Goal: Task Accomplishment & Management: Complete application form

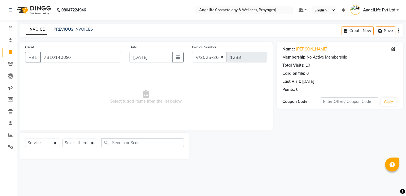
select select "4531"
select select "service"
click at [70, 27] on link "PREVIOUS INVOICES" at bounding box center [73, 29] width 39 height 5
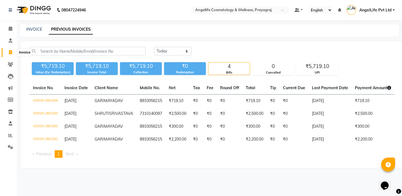
click at [10, 52] on icon at bounding box center [10, 52] width 3 height 4
select select "service"
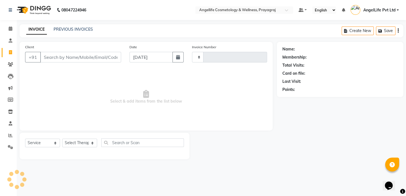
type input "1285"
select select "4531"
click at [61, 59] on input "Client" at bounding box center [80, 57] width 81 height 11
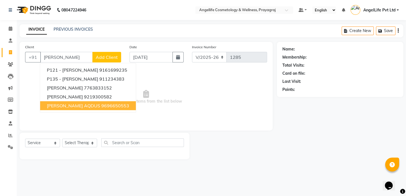
click at [77, 105] on span "RISHA AQDUS" at bounding box center [73, 106] width 53 height 6
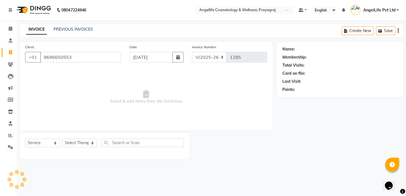
type input "9696650553"
click at [38, 144] on select "Select Service Product Membership Package Voucher Prepaid Gift Card" at bounding box center [42, 143] width 35 height 9
select select "product"
click at [25, 139] on select "Select Service Product Membership Package Voucher Prepaid Gift Card" at bounding box center [42, 143] width 35 height 9
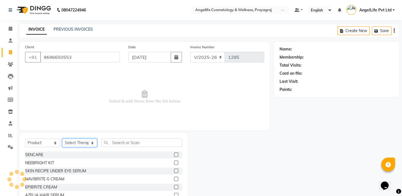
click at [72, 143] on select "Select Therapist AngelLife Lucknow AngelLife Pvt Ltd DR SWATI KAJAL PREETI KESA…" at bounding box center [79, 143] width 35 height 9
select select "26653"
click at [62, 139] on select "Select Therapist AngelLife Lucknow AngelLife Pvt Ltd DR SWATI KAJAL PREETI KESA…" at bounding box center [79, 143] width 35 height 9
click at [80, 87] on span "Select & add items from the list below" at bounding box center [144, 97] width 239 height 56
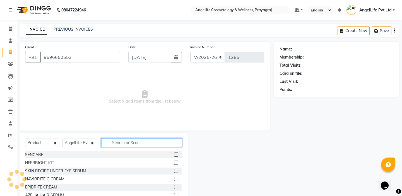
click at [133, 144] on input "text" at bounding box center [141, 142] width 81 height 9
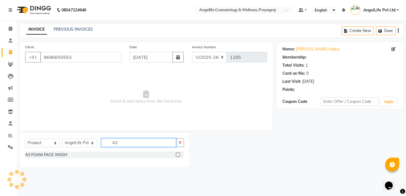
type input "A3"
click at [179, 154] on label at bounding box center [178, 155] width 4 height 4
click at [179, 154] on input "checkbox" at bounding box center [178, 155] width 4 height 4
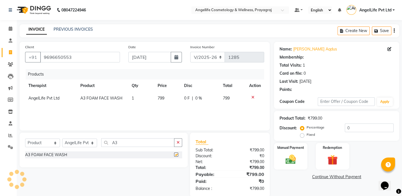
checkbox input "false"
click at [179, 141] on icon "button" at bounding box center [178, 143] width 3 height 4
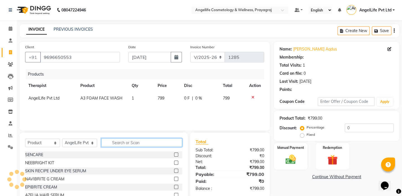
click at [158, 145] on input "text" at bounding box center [141, 142] width 81 height 9
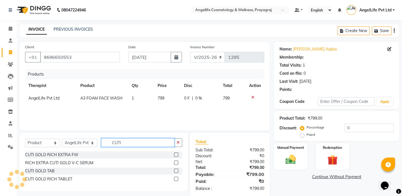
type input "CUTI"
click at [177, 179] on label at bounding box center [176, 179] width 4 height 4
click at [177, 179] on input "checkbox" at bounding box center [176, 179] width 4 height 4
checkbox input "false"
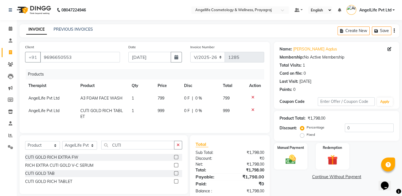
click at [137, 112] on td "1" at bounding box center [141, 114] width 26 height 18
select select "26653"
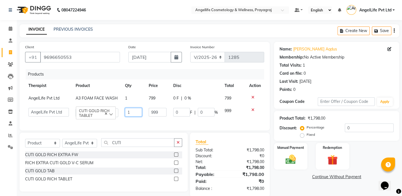
click at [137, 112] on input "1" at bounding box center [133, 112] width 17 height 9
type input "2"
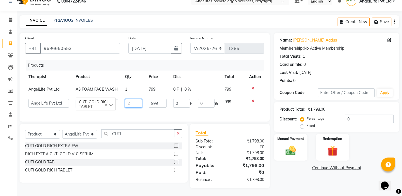
scroll to position [14, 0]
click at [288, 176] on div "Name: Risha Aqdus Membership: No Active Membership Total Visits: 1 Card on file…" at bounding box center [338, 109] width 129 height 155
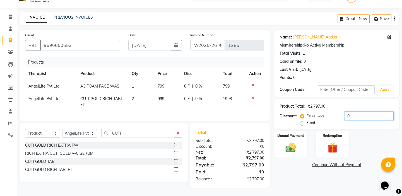
click at [368, 112] on input "0" at bounding box center [369, 116] width 49 height 9
click at [209, 97] on div "0 F | 0 %" at bounding box center [200, 99] width 32 height 6
select select "26653"
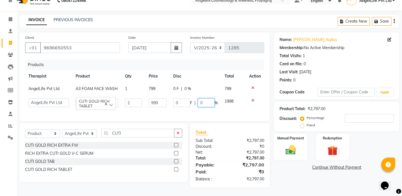
click at [207, 98] on input "0" at bounding box center [206, 102] width 17 height 9
type input "10"
click at [199, 86] on div "0 F | 0 %" at bounding box center [195, 89] width 45 height 6
select select "26653"
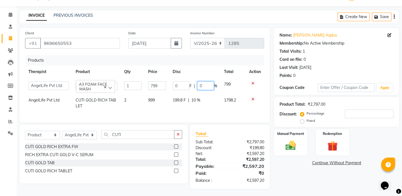
click at [202, 85] on input "0" at bounding box center [205, 85] width 17 height 9
type input "20"
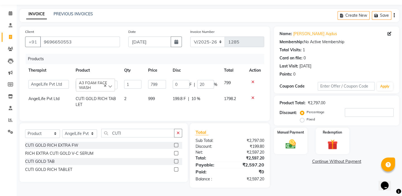
scroll to position [16, 0]
click at [300, 172] on div "Name: Risha Aqdus Membership: No Active Membership Total Visits: 1 Card on file…" at bounding box center [338, 106] width 129 height 161
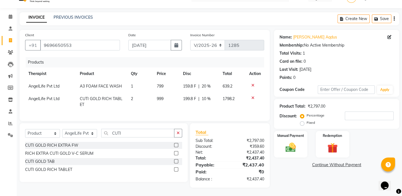
click at [330, 162] on link "Continue Without Payment" at bounding box center [336, 165] width 123 height 6
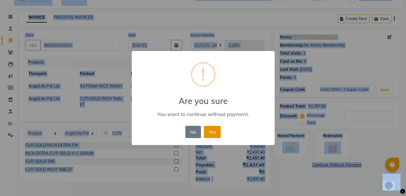
click at [215, 132] on button "Yes" at bounding box center [212, 132] width 17 height 12
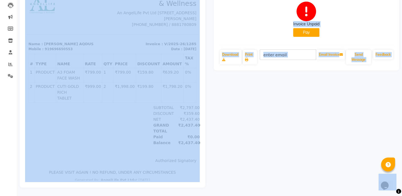
scroll to position [49, 0]
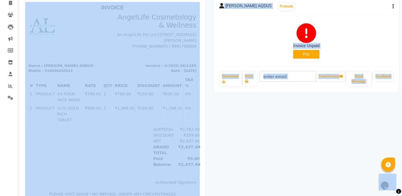
click at [309, 56] on button "Pay" at bounding box center [306, 54] width 26 height 9
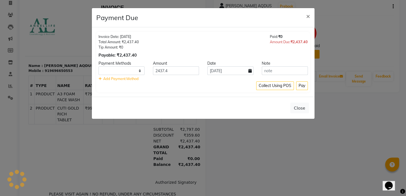
select select "1"
click at [305, 88] on button "Pay" at bounding box center [302, 85] width 12 height 9
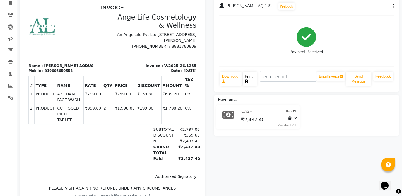
click at [251, 78] on link "Print" at bounding box center [250, 79] width 14 height 15
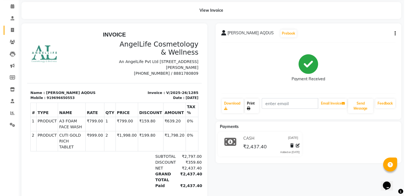
scroll to position [0, 0]
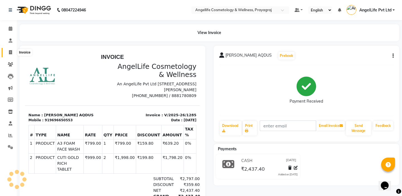
click at [11, 54] on icon at bounding box center [10, 52] width 3 height 4
select select "service"
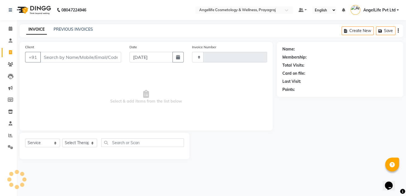
click at [56, 56] on input "Client" at bounding box center [80, 57] width 81 height 11
type input "HARSHIT JAISWAL"
type input "1286"
select select "4531"
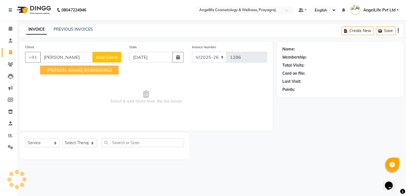
click at [83, 71] on span "HARSHIT JAISWAL" at bounding box center [65, 70] width 36 height 6
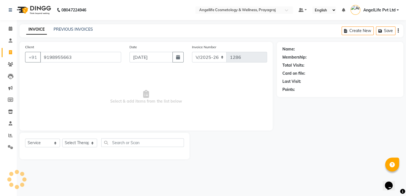
type input "9198955663"
click at [300, 49] on link "Harshit Jaiswal" at bounding box center [311, 49] width 31 height 6
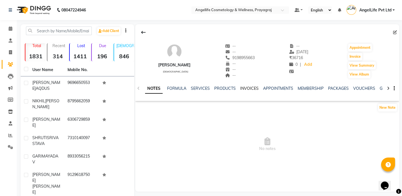
click at [246, 87] on link "INVOICES" at bounding box center [249, 88] width 18 height 5
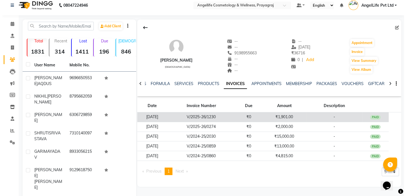
scroll to position [4, 0]
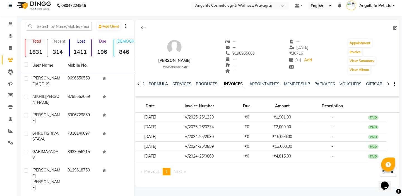
click at [394, 84] on icon "button" at bounding box center [394, 84] width 1 height 0
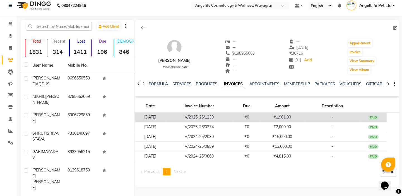
drag, startPoint x: 306, startPoint y: 113, endPoint x: 297, endPoint y: 118, distance: 10.0
click at [297, 118] on td "₹1,901.00" at bounding box center [282, 118] width 44 height 10
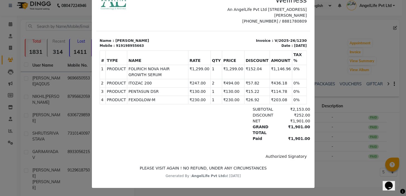
scroll to position [0, 0]
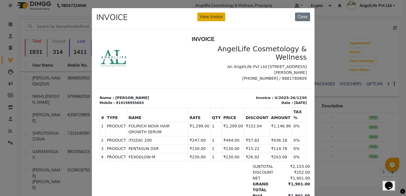
click at [213, 17] on button "View Invoice" at bounding box center [211, 17] width 28 height 9
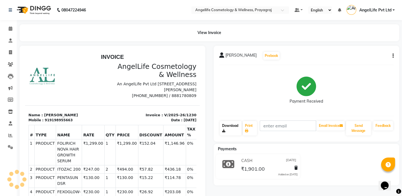
click at [223, 130] on icon at bounding box center [223, 130] width 3 height 3
click at [11, 54] on icon at bounding box center [10, 52] width 3 height 4
select select "service"
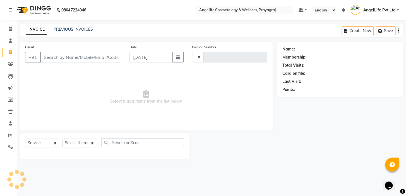
type input "1286"
select select "4531"
click at [65, 59] on input "Client" at bounding box center [80, 57] width 81 height 11
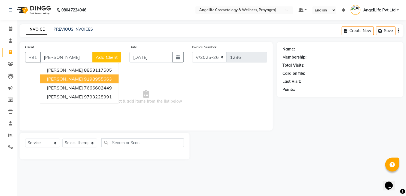
click at [75, 79] on span "[PERSON_NAME]" at bounding box center [65, 79] width 36 height 6
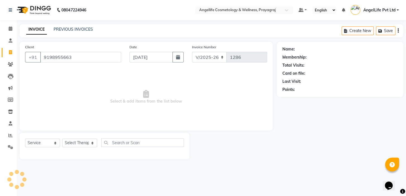
type input "9198955663"
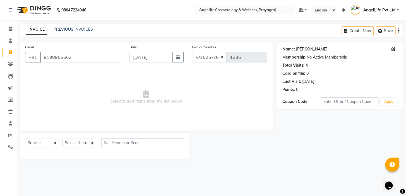
click at [317, 49] on link "[PERSON_NAME]" at bounding box center [311, 49] width 31 height 6
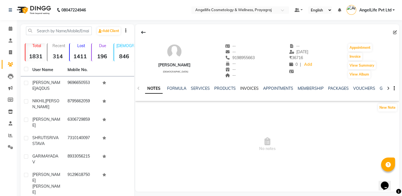
click at [249, 88] on link "INVOICES" at bounding box center [249, 88] width 18 height 5
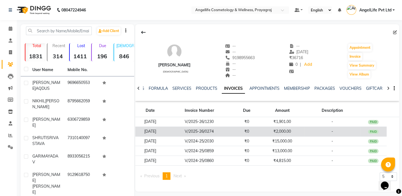
drag, startPoint x: 310, startPoint y: 129, endPoint x: 306, endPoint y: 130, distance: 4.3
click at [304, 130] on td "₹2,000.00" at bounding box center [282, 132] width 44 height 10
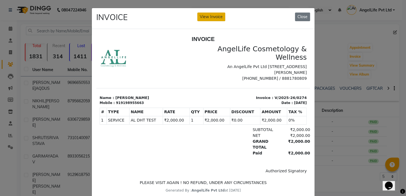
click at [210, 17] on button "View Invoice" at bounding box center [211, 17] width 28 height 9
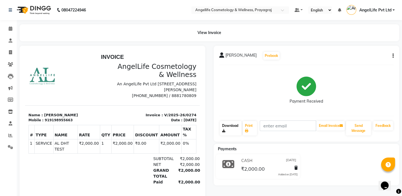
click at [230, 130] on link "Download" at bounding box center [231, 128] width 22 height 15
click at [11, 52] on icon at bounding box center [10, 52] width 3 height 4
select select "service"
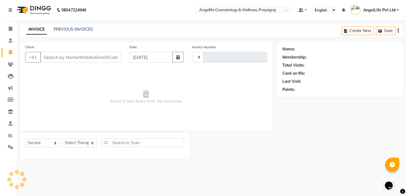
type input "1286"
select select "4531"
click at [76, 59] on input "Client" at bounding box center [80, 57] width 81 height 11
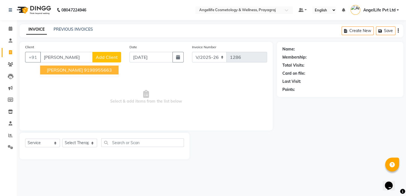
click at [73, 70] on span "[PERSON_NAME]" at bounding box center [65, 70] width 36 height 6
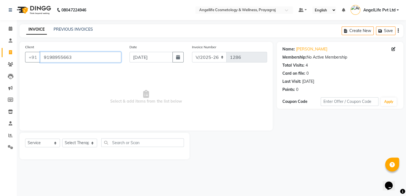
click at [78, 59] on input "9198955663" at bounding box center [80, 57] width 81 height 11
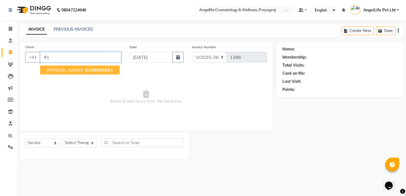
type input "9"
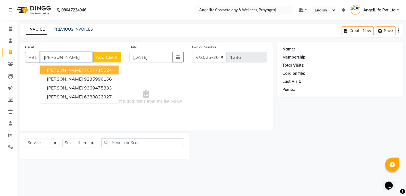
click at [84, 71] on ngb-highlight "7007715524" at bounding box center [98, 70] width 28 height 6
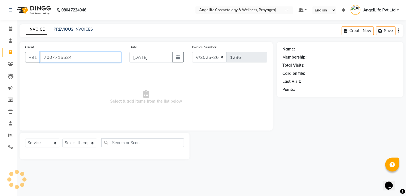
type input "7007715524"
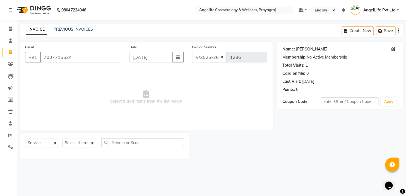
click at [296, 49] on link "Alisha" at bounding box center [311, 49] width 31 height 6
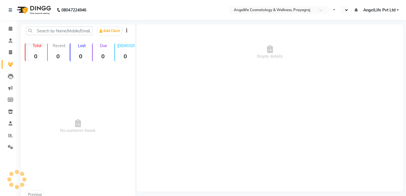
select select "en"
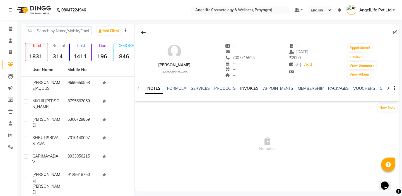
click at [246, 90] on link "INVOICES" at bounding box center [249, 88] width 18 height 5
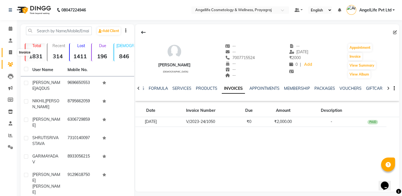
click at [11, 52] on icon at bounding box center [10, 52] width 3 height 4
select select "service"
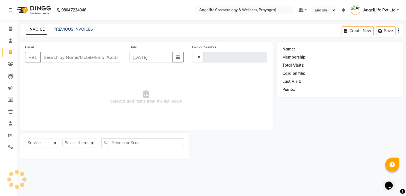
click at [52, 56] on input "Client" at bounding box center [80, 57] width 81 height 11
type input "1286"
select select "4531"
click at [67, 30] on link "PREVIOUS INVOICES" at bounding box center [73, 29] width 39 height 5
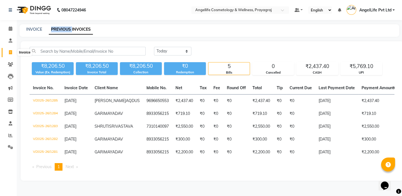
click at [8, 53] on span at bounding box center [11, 52] width 10 height 6
select select "service"
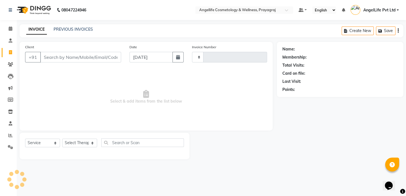
click at [52, 56] on input "Client" at bounding box center [80, 57] width 81 height 11
type input "1286"
select select "4531"
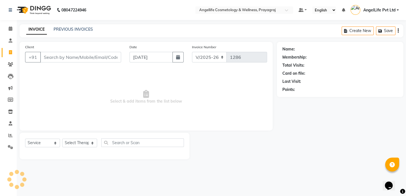
click at [45, 57] on input "Client" at bounding box center [80, 57] width 81 height 11
click at [50, 57] on input "Client" at bounding box center [80, 57] width 81 height 11
type input "M"
click at [49, 59] on input "Client" at bounding box center [80, 57] width 81 height 11
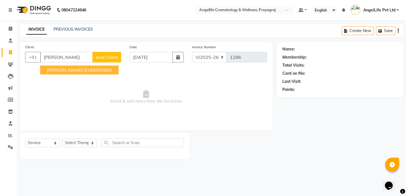
click at [87, 71] on button "[PERSON_NAME] 9198955663" at bounding box center [79, 70] width 78 height 9
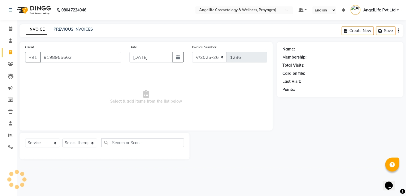
type input "9198955663"
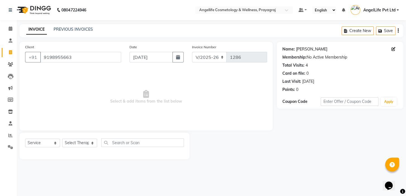
click at [301, 49] on link "[PERSON_NAME]" at bounding box center [311, 49] width 31 height 6
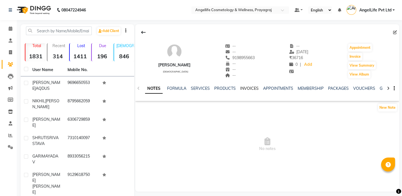
click at [248, 86] on link "INVOICES" at bounding box center [249, 88] width 18 height 5
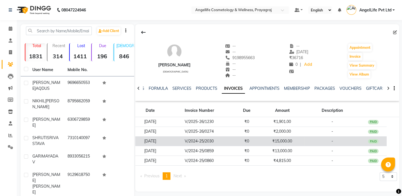
click at [310, 141] on td "-" at bounding box center [332, 141] width 56 height 10
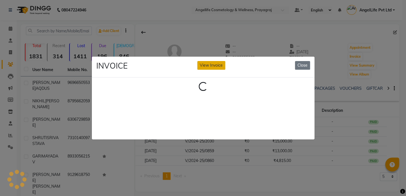
click at [211, 64] on button "View Invoice" at bounding box center [211, 65] width 28 height 9
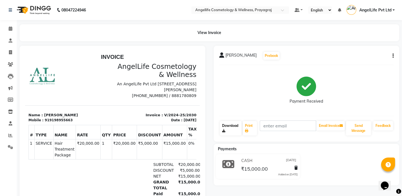
click at [232, 125] on link "Download" at bounding box center [231, 128] width 22 height 15
click at [11, 52] on icon at bounding box center [10, 52] width 3 height 4
select select "service"
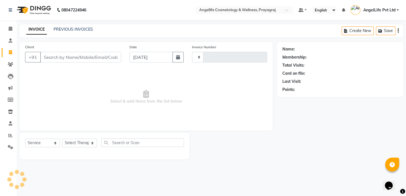
click at [68, 59] on input "Client" at bounding box center [80, 57] width 81 height 11
type input "HARS"
type input "1286"
select select "4531"
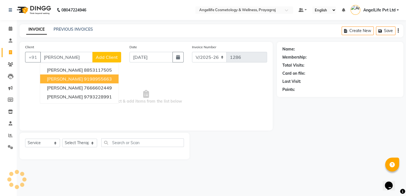
click at [67, 80] on span "[PERSON_NAME]" at bounding box center [65, 79] width 36 height 6
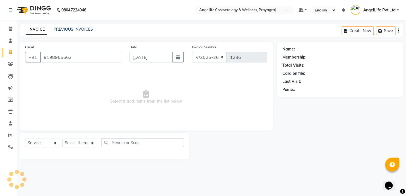
type input "9198955663"
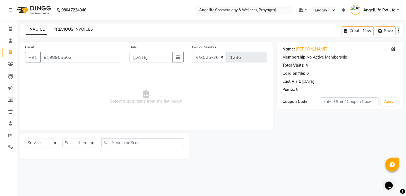
click at [90, 28] on link "PREVIOUS INVOICES" at bounding box center [73, 29] width 39 height 5
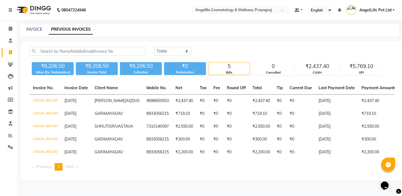
click at [11, 51] on icon at bounding box center [10, 52] width 3 height 4
select select "service"
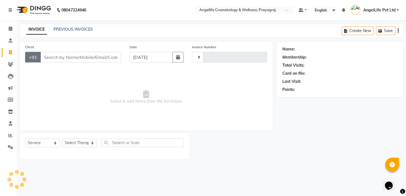
type input "1286"
select select "4531"
click at [50, 56] on input "Client" at bounding box center [80, 57] width 81 height 11
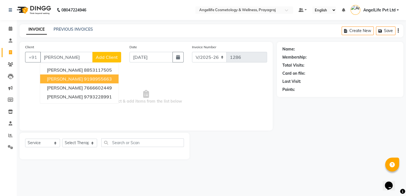
click at [56, 80] on span "[PERSON_NAME]" at bounding box center [65, 79] width 36 height 6
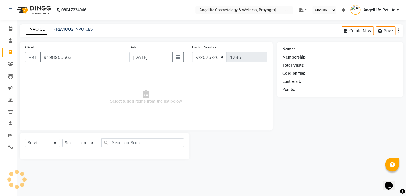
type input "9198955663"
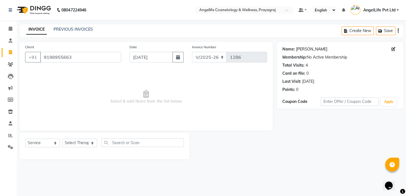
click at [305, 49] on link "[PERSON_NAME]" at bounding box center [311, 49] width 31 height 6
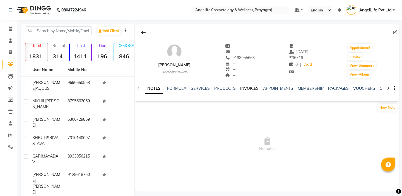
click at [251, 88] on link "INVOICES" at bounding box center [249, 88] width 18 height 5
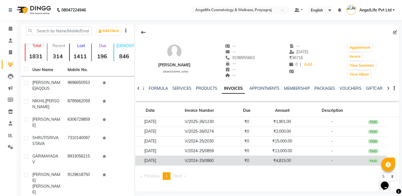
click at [304, 159] on td "₹4,815.00" at bounding box center [282, 161] width 44 height 10
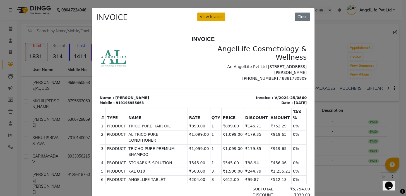
click at [205, 16] on button "View Invoice" at bounding box center [211, 17] width 28 height 9
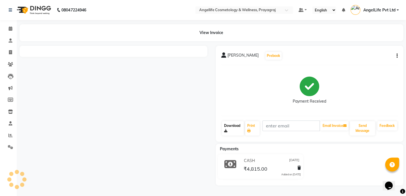
click at [230, 128] on link "Download" at bounding box center [233, 128] width 22 height 15
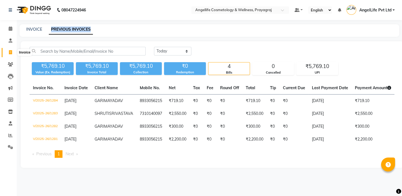
click at [7, 52] on span at bounding box center [11, 52] width 10 height 6
select select "service"
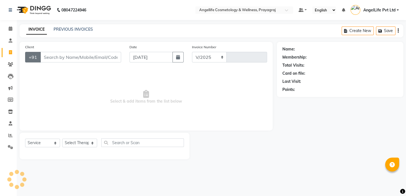
select select "4531"
type input "1286"
click at [52, 57] on input "Client" at bounding box center [80, 57] width 81 height 11
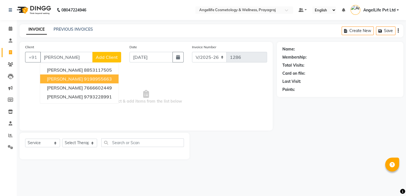
click at [71, 79] on span "[PERSON_NAME]" at bounding box center [65, 79] width 36 height 6
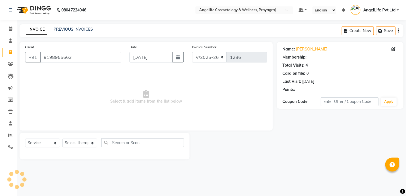
click at [71, 79] on span "Select & add items from the list below" at bounding box center [146, 97] width 242 height 56
click at [303, 48] on link "[PERSON_NAME]" at bounding box center [311, 49] width 31 height 6
click at [86, 56] on input "9198955663" at bounding box center [80, 57] width 81 height 11
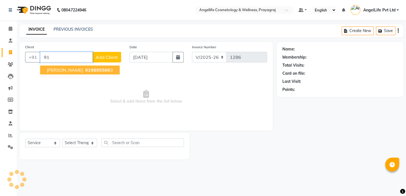
type input "9"
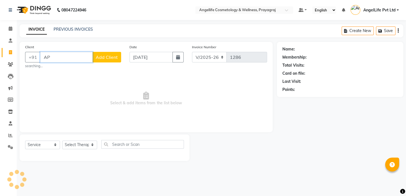
type input "A"
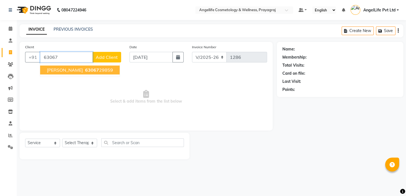
click at [53, 71] on span "[PERSON_NAME]" at bounding box center [65, 70] width 36 height 6
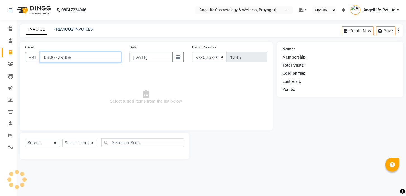
type input "6306729859"
click at [35, 142] on select "Select Service Product Membership Package Voucher Prepaid Gift Card" at bounding box center [42, 143] width 35 height 9
select select "product"
click at [25, 139] on select "Select Service Product Membership Package Voucher Prepaid Gift Card" at bounding box center [42, 143] width 35 height 9
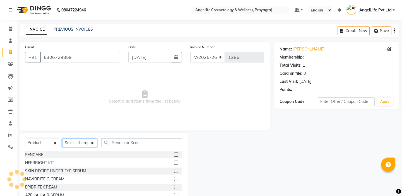
click at [71, 144] on select "Select Therapist AngelLife Lucknow AngelLife Pvt Ltd DR [PERSON_NAME] [PERSON_N…" at bounding box center [79, 143] width 35 height 9
select select "26653"
click at [62, 139] on select "Select Therapist AngelLife Lucknow AngelLife Pvt Ltd DR [PERSON_NAME] [PERSON_N…" at bounding box center [79, 143] width 35 height 9
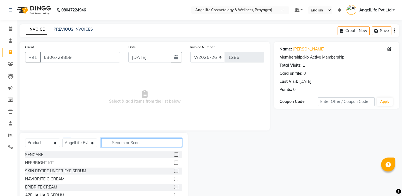
click at [124, 142] on input "text" at bounding box center [141, 142] width 81 height 9
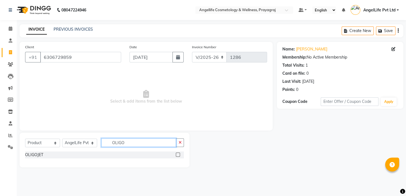
type input "OLIGO"
click at [179, 153] on label at bounding box center [178, 155] width 4 height 4
click at [179, 153] on input "checkbox" at bounding box center [178, 155] width 4 height 4
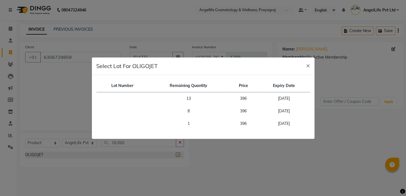
checkbox input "false"
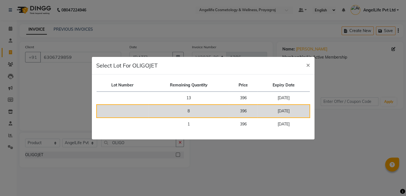
click at [195, 110] on td "8" at bounding box center [188, 111] width 80 height 13
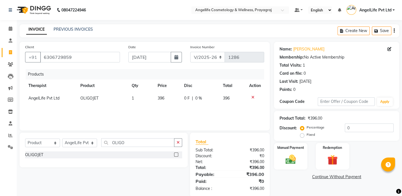
click at [132, 100] on span "1" at bounding box center [133, 98] width 2 height 5
select select "26653"
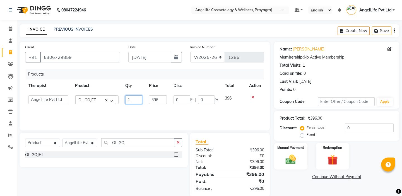
click at [138, 100] on input "1" at bounding box center [133, 99] width 17 height 9
type input "2"
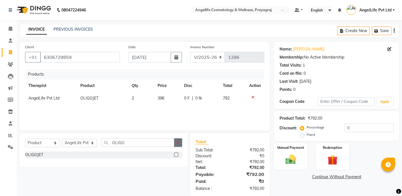
click at [178, 142] on icon "button" at bounding box center [178, 143] width 3 height 4
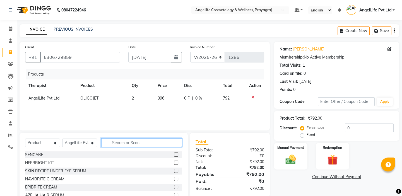
click at [166, 143] on input "text" at bounding box center [141, 142] width 81 height 9
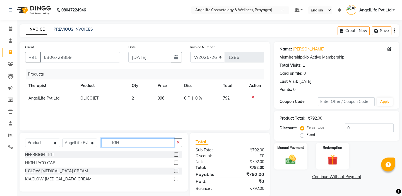
type input "IGH"
click at [177, 164] on label at bounding box center [176, 163] width 4 height 4
click at [177, 164] on input "checkbox" at bounding box center [176, 163] width 4 height 4
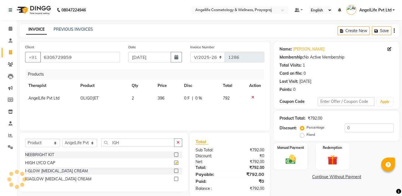
checkbox input "false"
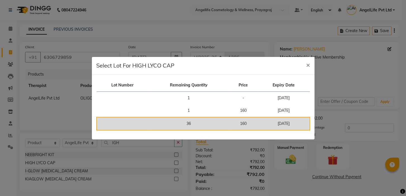
click at [187, 124] on td "36" at bounding box center [188, 123] width 80 height 13
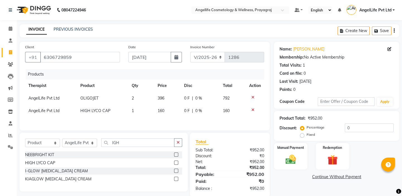
click at [143, 115] on td "1" at bounding box center [141, 111] width 26 height 13
select select "26653"
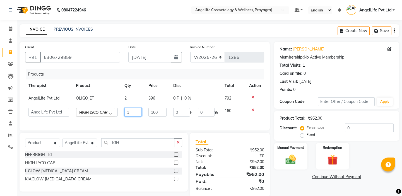
click at [139, 113] on input "1" at bounding box center [132, 112] width 17 height 9
type input "2"
click at [180, 146] on button "button" at bounding box center [178, 142] width 8 height 9
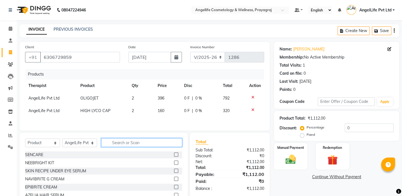
click at [168, 145] on input "text" at bounding box center [141, 142] width 81 height 9
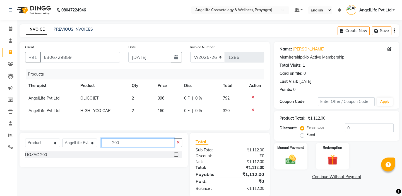
type input "200"
click at [176, 155] on label at bounding box center [176, 155] width 4 height 4
click at [176, 155] on input "checkbox" at bounding box center [176, 155] width 4 height 4
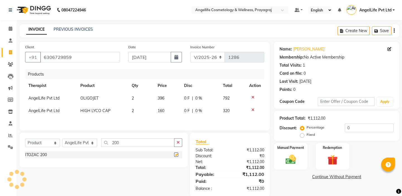
checkbox input "false"
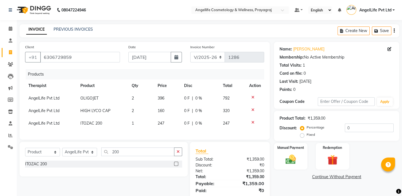
click at [135, 120] on td "1" at bounding box center [141, 123] width 26 height 13
select select "26653"
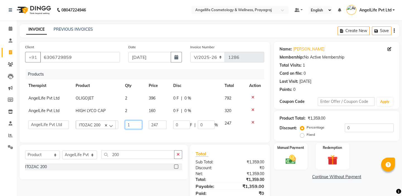
click at [134, 125] on input "1" at bounding box center [133, 124] width 17 height 9
type input "4"
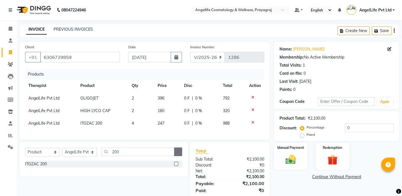
click at [178, 156] on button "button" at bounding box center [178, 152] width 8 height 9
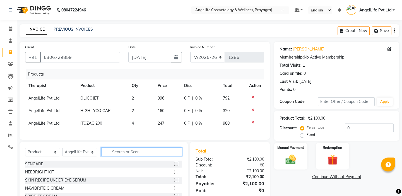
click at [115, 156] on input "text" at bounding box center [141, 152] width 81 height 9
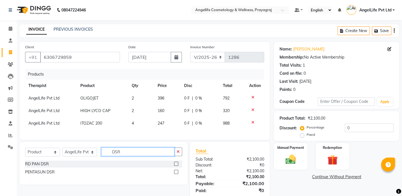
type input "DSR"
click at [176, 174] on label at bounding box center [176, 172] width 4 height 4
click at [176, 174] on input "checkbox" at bounding box center [176, 172] width 4 height 4
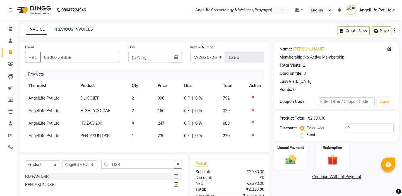
checkbox input "false"
click at [133, 138] on span "1" at bounding box center [133, 135] width 2 height 5
select select "26653"
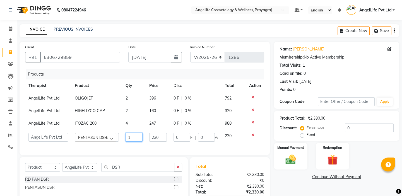
click at [135, 137] on input "1" at bounding box center [134, 137] width 17 height 9
type input "2"
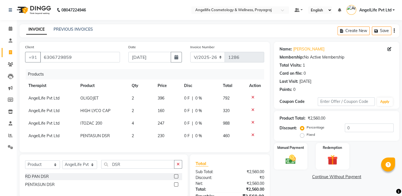
click at [163, 137] on span "230" at bounding box center [161, 135] width 7 height 5
select select "26653"
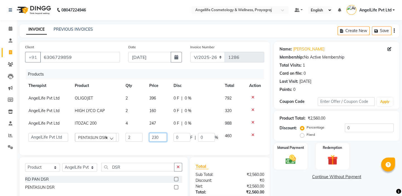
click at [154, 137] on input "230" at bounding box center [158, 137] width 18 height 9
type input "130"
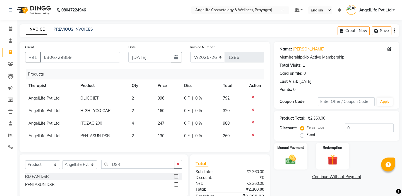
click at [247, 141] on td at bounding box center [255, 136] width 18 height 13
click at [178, 166] on icon "button" at bounding box center [178, 164] width 3 height 4
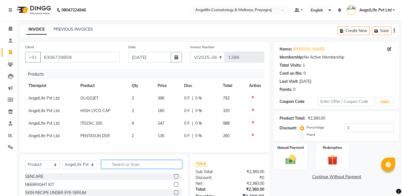
click at [158, 169] on input "text" at bounding box center [141, 164] width 81 height 9
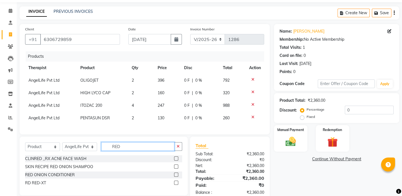
scroll to position [35, 0]
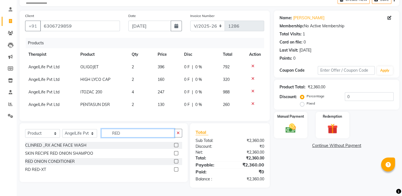
type input "RED"
click at [177, 170] on label at bounding box center [176, 169] width 4 height 4
click at [177, 170] on input "checkbox" at bounding box center [176, 170] width 4 height 4
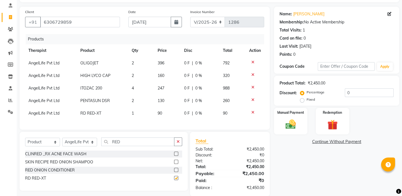
checkbox input "false"
click at [142, 114] on td "1" at bounding box center [141, 113] width 26 height 13
select select "26653"
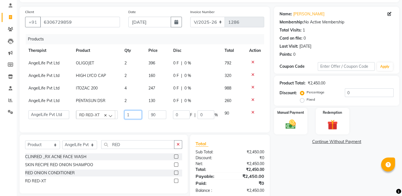
click at [137, 114] on input "1" at bounding box center [132, 114] width 17 height 9
type input "2"
click at [295, 175] on div "Name: Apoorv Membership: No Active Membership Total Visits: 1 Card on file: 0 L…" at bounding box center [338, 103] width 129 height 192
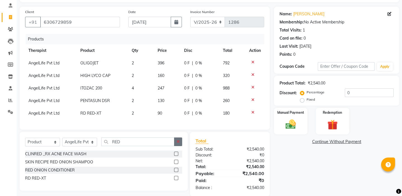
click at [179, 144] on icon "button" at bounding box center [178, 142] width 3 height 4
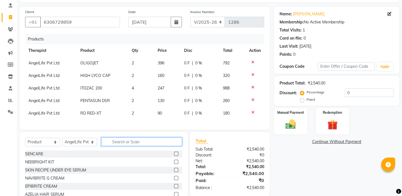
click at [159, 145] on input "text" at bounding box center [141, 142] width 81 height 9
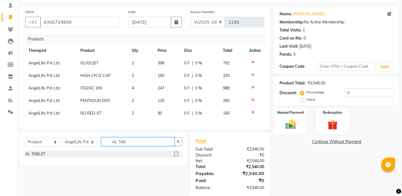
type input "AL TAB"
click at [175, 156] on label at bounding box center [176, 154] width 4 height 4
click at [175, 156] on input "checkbox" at bounding box center [176, 154] width 4 height 4
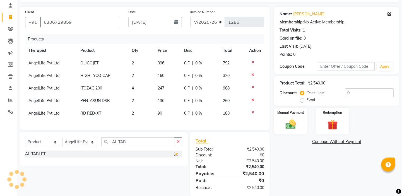
checkbox input "false"
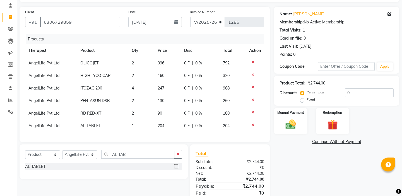
click at [136, 125] on td "1" at bounding box center [141, 126] width 26 height 13
select select "26653"
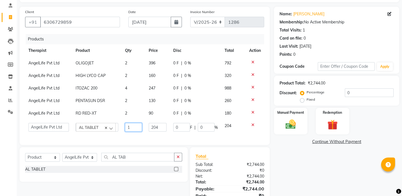
click at [136, 125] on input "1" at bounding box center [133, 127] width 17 height 9
type input "2"
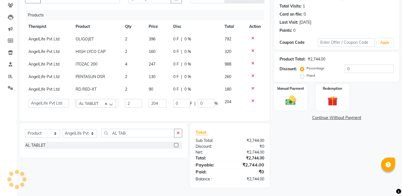
click at [296, 153] on div "Name: Apoorv Membership: No Active Membership Total Visits: 1 Card on file: 0 L…" at bounding box center [338, 85] width 129 height 205
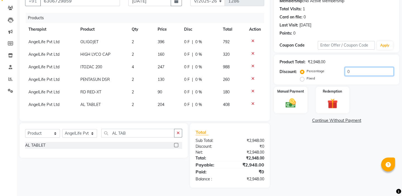
click at [359, 69] on input "0" at bounding box center [369, 71] width 49 height 9
type input "10"
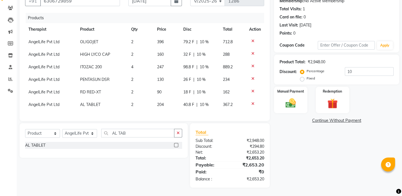
click at [211, 102] on div "40.8 F | 10 %" at bounding box center [199, 105] width 33 height 6
select select "26653"
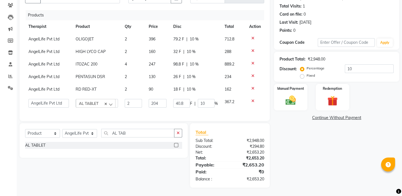
click at [211, 102] on input "10" at bounding box center [206, 103] width 17 height 9
type input "1"
type input "20"
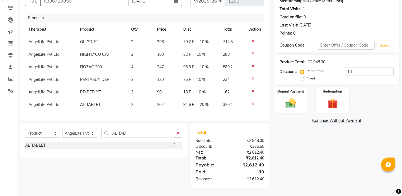
click at [314, 151] on div "Name: Apoorv Membership: No Active Membership Total Visits: 1 Card on file: 0 L…" at bounding box center [338, 86] width 129 height 202
click at [323, 118] on link "Continue Without Payment" at bounding box center [336, 121] width 123 height 6
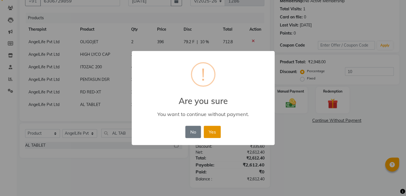
click at [216, 133] on button "Yes" at bounding box center [212, 132] width 17 height 12
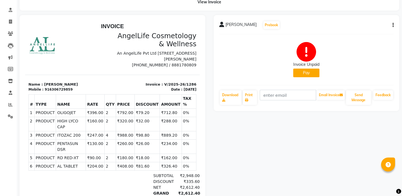
scroll to position [14, 0]
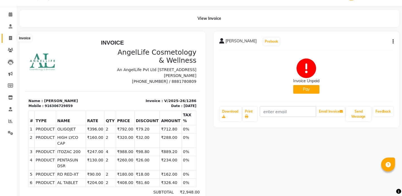
click at [9, 37] on icon at bounding box center [10, 38] width 3 height 4
select select "service"
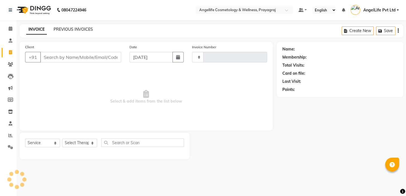
type input "1287"
select select "4531"
click at [69, 29] on link "PREVIOUS INVOICES" at bounding box center [73, 29] width 39 height 5
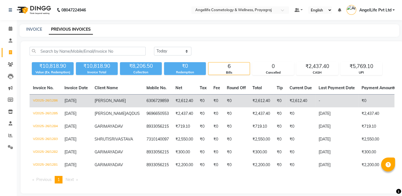
click at [95, 101] on span "[PERSON_NAME]" at bounding box center [110, 100] width 31 height 5
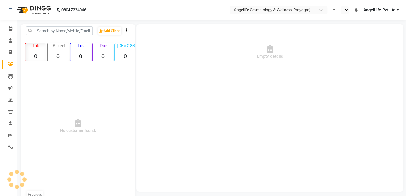
select select "en"
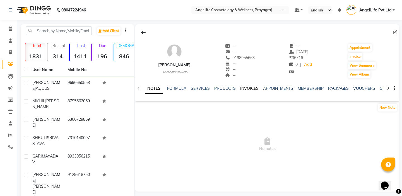
click at [243, 88] on link "INVOICES" at bounding box center [249, 88] width 18 height 5
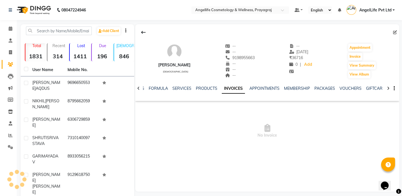
click at [243, 88] on link "INVOICES" at bounding box center [233, 89] width 23 height 10
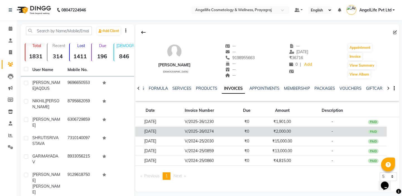
click at [260, 131] on td "₹0" at bounding box center [246, 132] width 27 height 10
click at [365, 132] on td "PAID" at bounding box center [373, 132] width 26 height 10
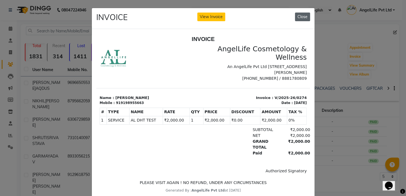
click at [300, 16] on button "Close" at bounding box center [302, 17] width 15 height 9
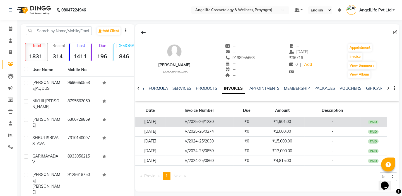
click at [314, 120] on td "-" at bounding box center [332, 122] width 56 height 10
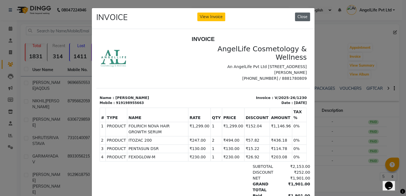
click at [301, 17] on button "Close" at bounding box center [302, 17] width 15 height 9
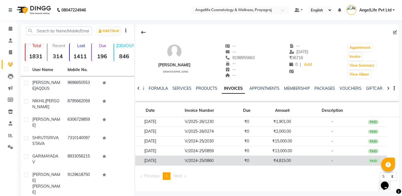
click at [304, 158] on td "₹4,815.00" at bounding box center [282, 161] width 44 height 10
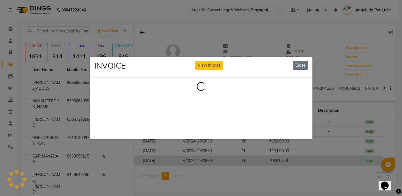
click at [304, 158] on ngb-modal-window "INVOICE View Invoice Close Loading..." at bounding box center [201, 98] width 402 height 196
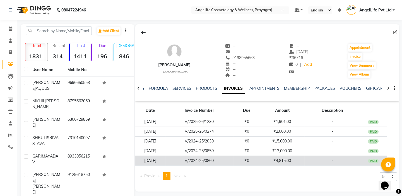
click at [266, 159] on td "₹4,815.00" at bounding box center [282, 161] width 44 height 10
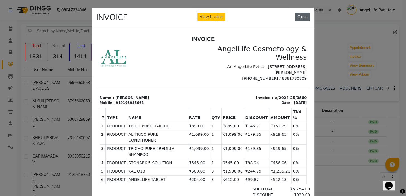
click at [302, 18] on button "Close" at bounding box center [302, 17] width 15 height 9
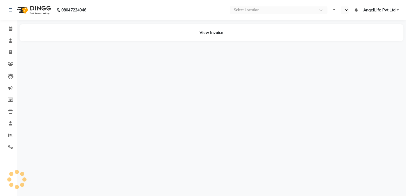
select select "en"
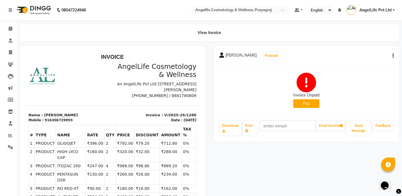
click at [229, 55] on span "[PERSON_NAME]" at bounding box center [240, 56] width 31 height 8
click at [11, 51] on icon at bounding box center [10, 52] width 3 height 4
select select "service"
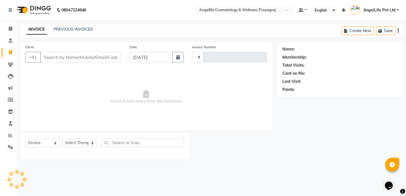
click at [73, 56] on input "Client" at bounding box center [80, 57] width 81 height 11
type input "1287"
select select "4531"
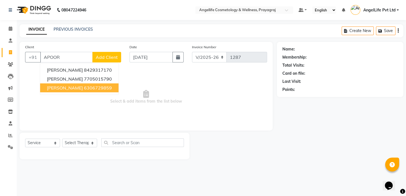
click at [84, 89] on ngb-highlight "6306729859" at bounding box center [98, 88] width 28 height 6
type input "6306729859"
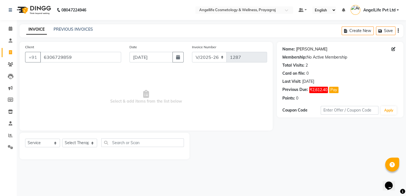
click at [298, 50] on link "[PERSON_NAME]" at bounding box center [311, 49] width 31 height 6
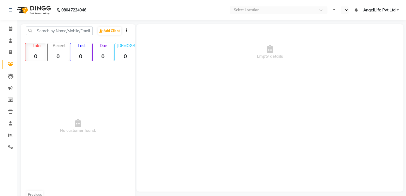
select select "en"
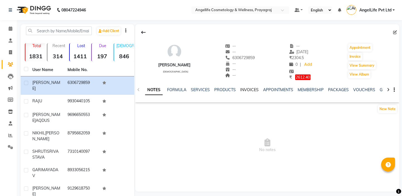
click at [247, 90] on link "INVOICES" at bounding box center [249, 89] width 18 height 5
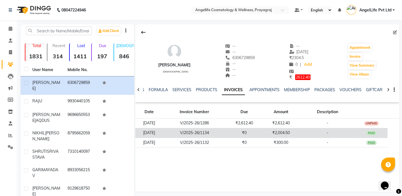
click at [281, 131] on td "₹2,004.50" at bounding box center [280, 133] width 37 height 10
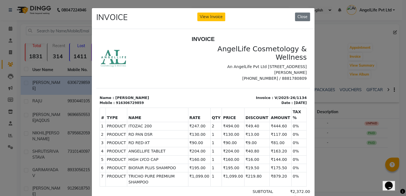
scroll to position [4, 0]
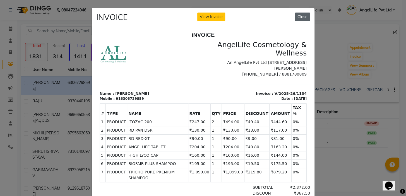
click at [301, 19] on button "Close" at bounding box center [302, 17] width 15 height 9
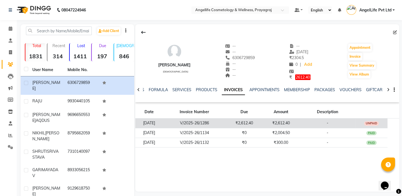
click at [315, 122] on td "-" at bounding box center [328, 123] width 56 height 10
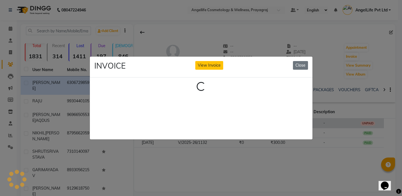
click at [315, 122] on ngb-modal-window "INVOICE View Invoice Close Loading..." at bounding box center [201, 98] width 402 height 196
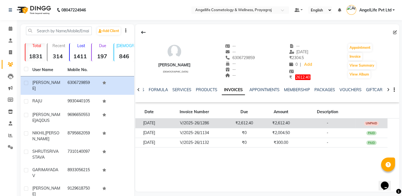
click at [321, 122] on td "-" at bounding box center [328, 123] width 56 height 10
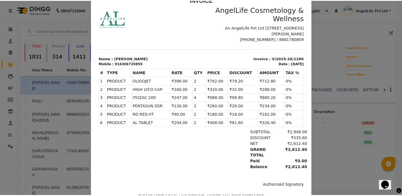
scroll to position [0, 0]
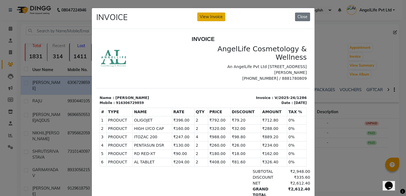
click at [215, 17] on button "View Invoice" at bounding box center [211, 17] width 28 height 9
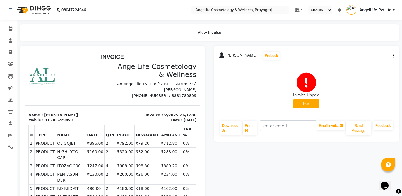
click at [304, 104] on button "Pay" at bounding box center [306, 103] width 26 height 9
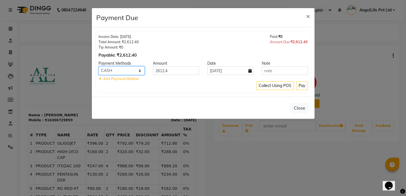
click at [129, 70] on select "CASH CARD ONLINE CUSTOM GPay PayTM PhonePe UPI NearBuy Loan BharatPay Cheque Mo…" at bounding box center [121, 70] width 46 height 9
select select "2"
click at [98, 66] on select "CASH CARD ONLINE CUSTOM GPay PayTM PhonePe UPI NearBuy Loan BharatPay Cheque Mo…" at bounding box center [121, 70] width 46 height 9
click at [307, 86] on button "Pay" at bounding box center [302, 85] width 12 height 9
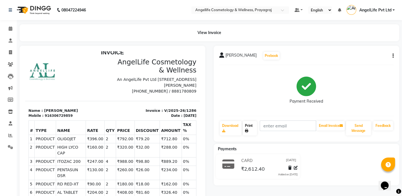
click at [248, 127] on link "Print" at bounding box center [250, 128] width 14 height 15
click at [10, 52] on icon at bounding box center [10, 52] width 3 height 4
select select "service"
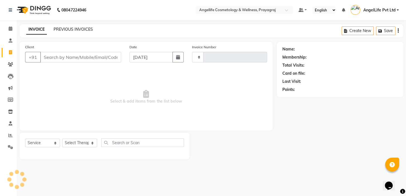
click at [69, 29] on link "PREVIOUS INVOICES" at bounding box center [73, 29] width 39 height 5
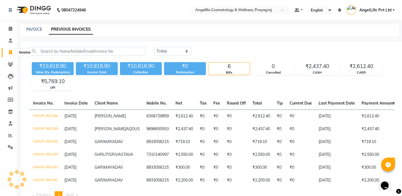
click at [10, 54] on icon at bounding box center [10, 52] width 3 height 4
select select "service"
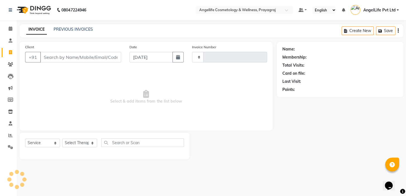
type input "1287"
select select "4531"
click at [49, 57] on input "Client" at bounding box center [80, 57] width 81 height 11
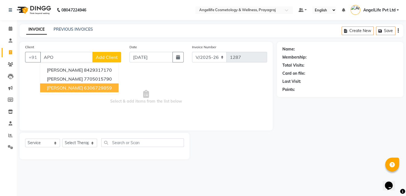
click at [64, 85] on span "[PERSON_NAME]" at bounding box center [65, 88] width 36 height 6
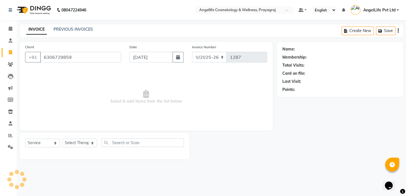
type input "6306729859"
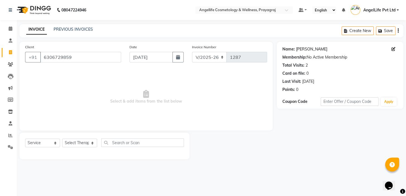
click at [299, 47] on link "Apoorv" at bounding box center [311, 49] width 31 height 6
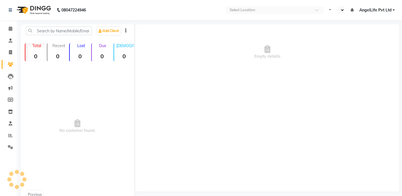
select select "en"
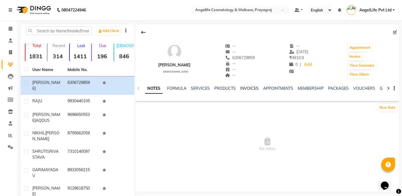
click at [248, 88] on link "INVOICES" at bounding box center [249, 88] width 18 height 5
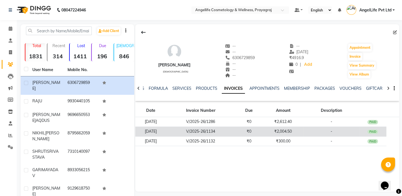
click at [273, 132] on td "₹2,004.50" at bounding box center [282, 132] width 41 height 10
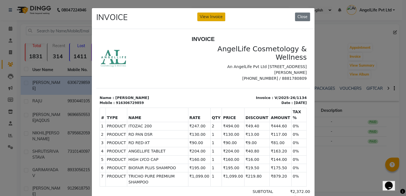
click at [212, 13] on button "View Invoice" at bounding box center [211, 17] width 28 height 9
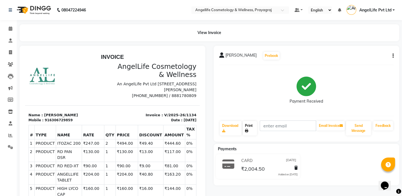
click at [253, 128] on link "Print" at bounding box center [250, 128] width 14 height 15
click at [11, 52] on icon at bounding box center [10, 52] width 3 height 4
select select "service"
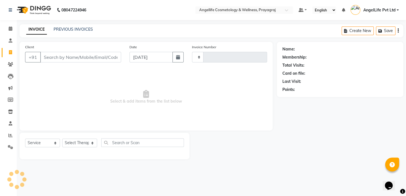
type input "1287"
select select "4531"
click at [11, 54] on icon at bounding box center [10, 52] width 3 height 4
select select "service"
type input "1287"
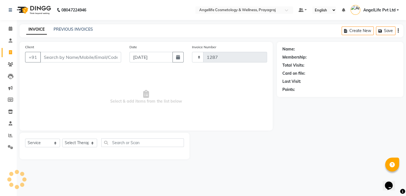
select select "4531"
click at [71, 57] on input "Client" at bounding box center [80, 57] width 81 height 11
click at [66, 58] on input "Client" at bounding box center [80, 57] width 81 height 11
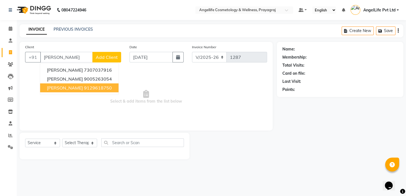
click at [95, 87] on ngb-highlight "9129618750" at bounding box center [98, 88] width 28 height 6
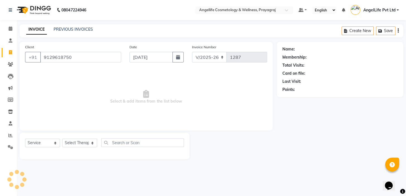
type input "9129618750"
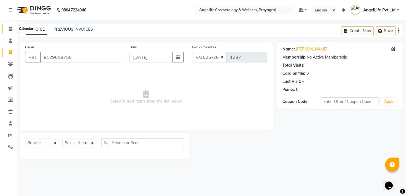
click at [10, 28] on icon at bounding box center [11, 28] width 4 height 4
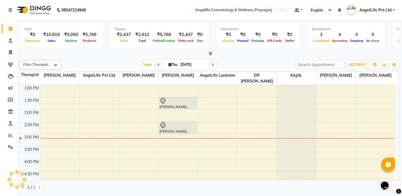
scroll to position [101, 0]
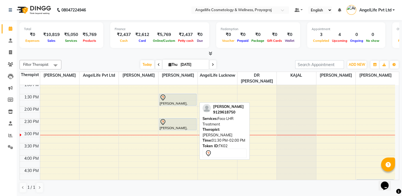
click at [177, 98] on div at bounding box center [178, 97] width 37 height 7
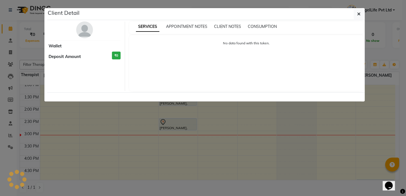
select select "7"
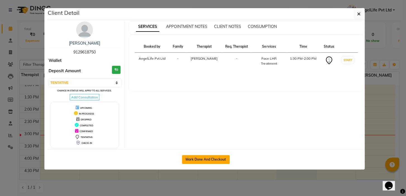
click at [209, 160] on button "Mark Done And Checkout" at bounding box center [206, 159] width 48 height 9
select select "service"
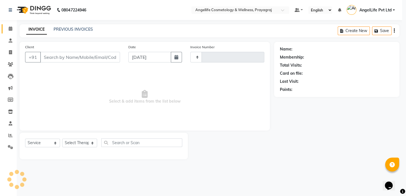
type input "1287"
select select "4531"
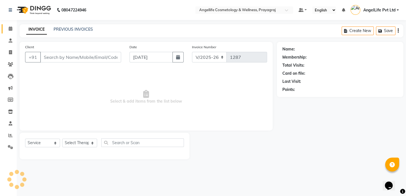
type input "9129618750"
select select "26853"
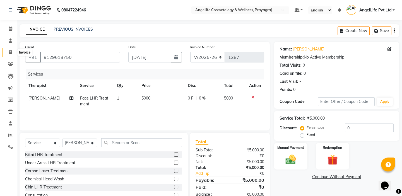
click at [9, 53] on icon at bounding box center [10, 52] width 3 height 4
select select "service"
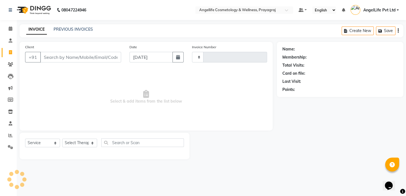
type input "1287"
select select "4531"
click at [58, 57] on input "Client" at bounding box center [80, 57] width 81 height 11
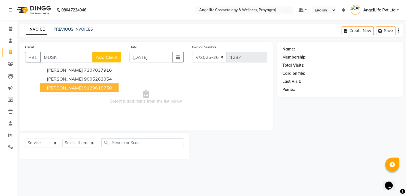
click at [90, 89] on ngb-highlight "9129618750" at bounding box center [98, 88] width 28 height 6
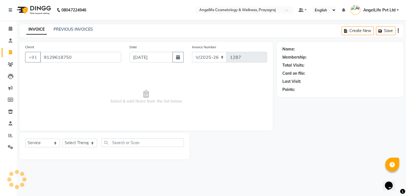
type input "9129618750"
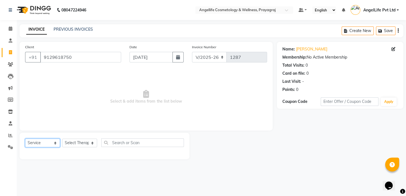
click at [54, 144] on select "Select Service Product Membership Package Voucher Prepaid Gift Card" at bounding box center [42, 143] width 35 height 9
click at [25, 139] on select "Select Service Product Membership Package Voucher Prepaid Gift Card" at bounding box center [42, 143] width 35 height 9
click at [84, 143] on select "Select Therapist AngelLife Lucknow AngelLife Pvt Ltd DR SWATI KAJAL PREETI KESA…" at bounding box center [79, 143] width 35 height 9
select select "26653"
click at [62, 139] on select "Select Therapist AngelLife Lucknow AngelLife Pvt Ltd DR SWATI KAJAL PREETI KESA…" at bounding box center [79, 143] width 35 height 9
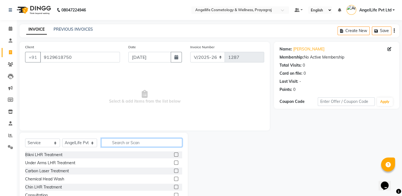
click at [125, 143] on input "text" at bounding box center [141, 142] width 81 height 9
type input "CON"
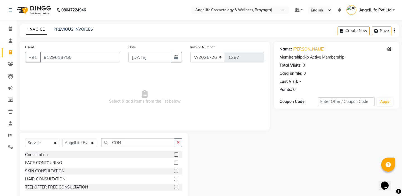
click at [132, 155] on div "Consultation" at bounding box center [103, 154] width 157 height 7
click at [177, 154] on label at bounding box center [176, 155] width 4 height 4
click at [177, 154] on input "checkbox" at bounding box center [176, 155] width 4 height 4
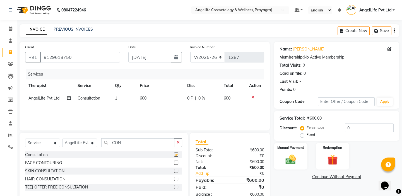
checkbox input "false"
click at [201, 98] on span "0 %" at bounding box center [201, 98] width 7 height 6
select select "26653"
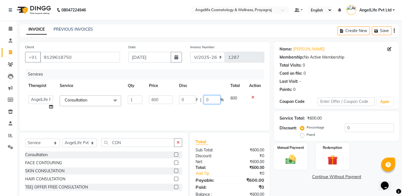
click at [212, 99] on input "0" at bounding box center [212, 99] width 17 height 9
type input "50"
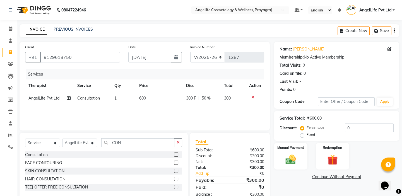
click at [234, 110] on div "Services Therapist Service Qty Price Disc Total Action AngelLife Pvt Ltd Consul…" at bounding box center [144, 97] width 239 height 56
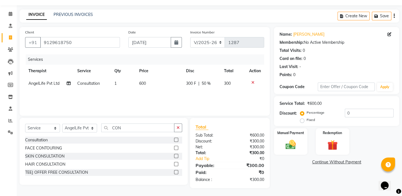
scroll to position [15, 0]
click at [332, 161] on link "Continue Without Payment" at bounding box center [336, 162] width 123 height 6
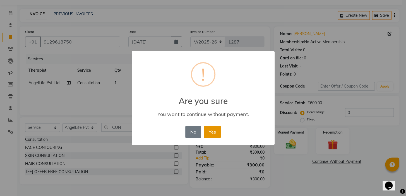
click at [213, 132] on button "Yes" at bounding box center [212, 132] width 17 height 12
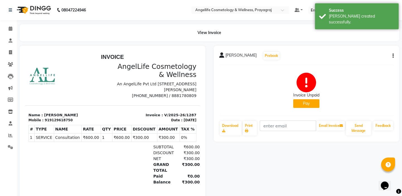
click at [312, 102] on button "Pay" at bounding box center [306, 103] width 26 height 9
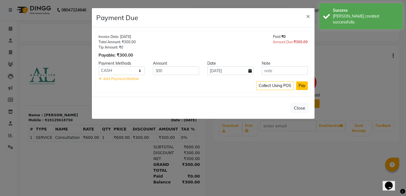
click at [305, 87] on button "Pay" at bounding box center [302, 85] width 12 height 9
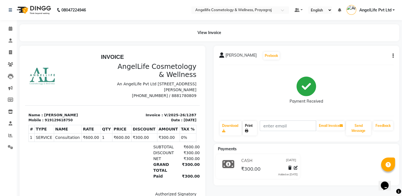
click at [250, 130] on link "Print" at bounding box center [250, 128] width 14 height 15
click at [9, 50] on icon at bounding box center [10, 52] width 3 height 4
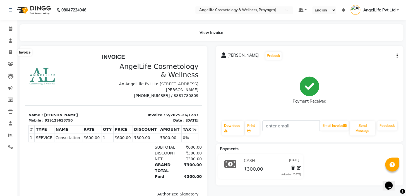
select select "service"
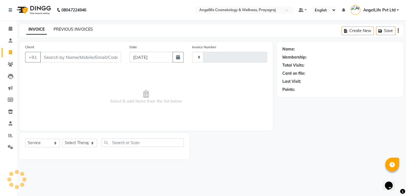
click at [69, 30] on link "PREVIOUS INVOICES" at bounding box center [73, 29] width 39 height 5
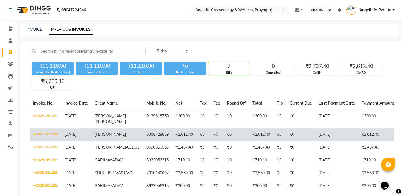
click at [48, 135] on td "V/2025-26/1286" at bounding box center [46, 134] width 32 height 13
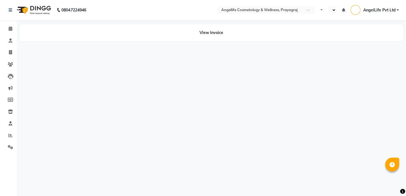
select select "en"
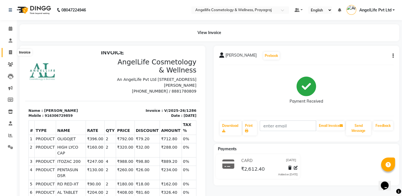
click at [11, 52] on icon at bounding box center [10, 52] width 3 height 4
select select "service"
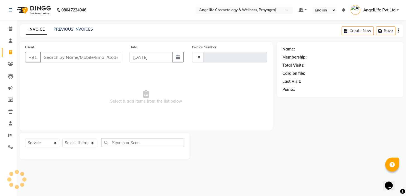
type input "1288"
select select "4531"
click at [57, 57] on input "Client" at bounding box center [80, 57] width 81 height 11
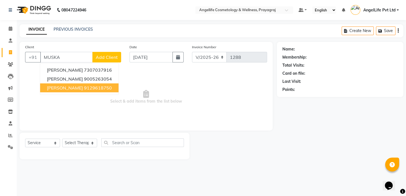
click at [78, 91] on button "[PERSON_NAME] 9129618750" at bounding box center [79, 87] width 78 height 9
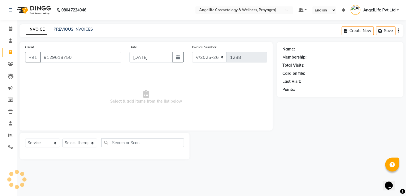
type input "9129618750"
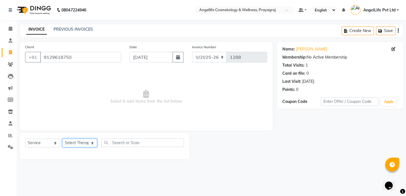
click at [83, 144] on select "Select Therapist AngelLife Lucknow AngelLife Pvt Ltd DR [PERSON_NAME] [PERSON_N…" at bounding box center [79, 143] width 35 height 9
select select "26853"
click at [62, 139] on select "Select Therapist AngelLife Lucknow AngelLife Pvt Ltd DR [PERSON_NAME] [PERSON_N…" at bounding box center [79, 143] width 35 height 9
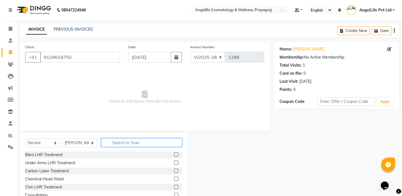
click at [121, 144] on input "text" at bounding box center [141, 142] width 81 height 9
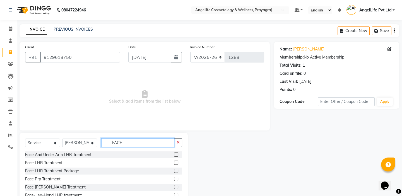
type input "FACE"
click at [174, 163] on label at bounding box center [176, 163] width 4 height 4
click at [174, 163] on input "checkbox" at bounding box center [176, 163] width 4 height 4
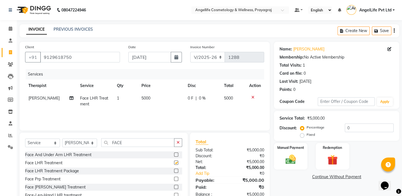
checkbox input "false"
click at [189, 99] on span "0 F" at bounding box center [191, 98] width 6 height 6
select select "26853"
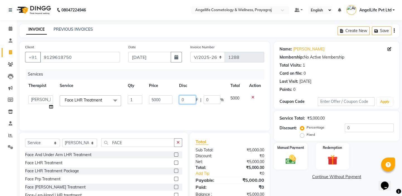
click at [189, 99] on input "0" at bounding box center [187, 99] width 17 height 9
type input "2"
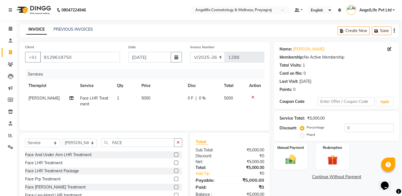
click at [141, 98] on span "5000" at bounding box center [145, 98] width 9 height 5
select select "26853"
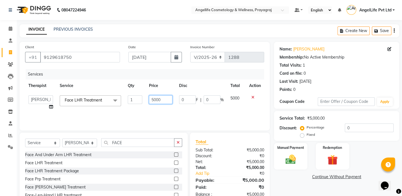
click at [153, 99] on input "5000" at bounding box center [161, 99] width 24 height 9
type input "4000"
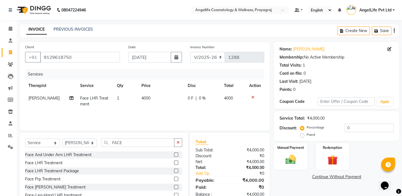
click at [189, 98] on span "0 F" at bounding box center [191, 98] width 6 height 6
select select "26853"
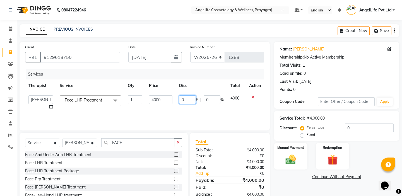
click at [189, 98] on input "0" at bounding box center [187, 99] width 17 height 9
type input "2300"
click at [191, 111] on div "Services Therapist Service Qty Price Disc Total Action AngelLife Lucknow AngelL…" at bounding box center [144, 97] width 239 height 56
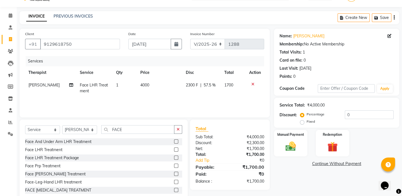
scroll to position [25, 0]
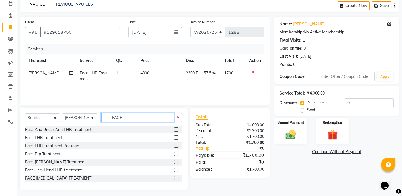
click at [143, 117] on input "FACE" at bounding box center [137, 117] width 73 height 9
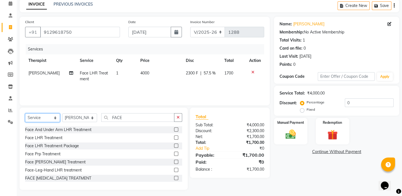
click at [56, 117] on select "Select Service Product Membership Package Voucher Prepaid Gift Card" at bounding box center [42, 118] width 35 height 9
select select "product"
click at [25, 114] on select "Select Service Product Membership Package Voucher Prepaid Gift Card" at bounding box center [42, 118] width 35 height 9
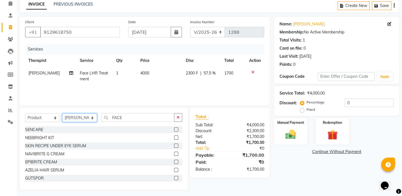
click at [88, 117] on select "Select Therapist AngelLife Lucknow AngelLife Pvt Ltd DR SWATI KAJAL PREETI KESA…" at bounding box center [79, 118] width 35 height 9
select select "26653"
click at [62, 114] on select "Select Therapist AngelLife Lucknow AngelLife Pvt Ltd DR SWATI KAJAL PREETI KESA…" at bounding box center [79, 118] width 35 height 9
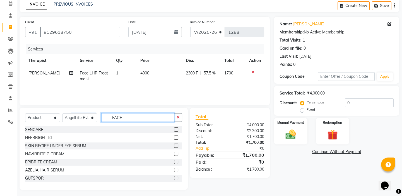
click at [127, 117] on input "FACE" at bounding box center [137, 117] width 73 height 9
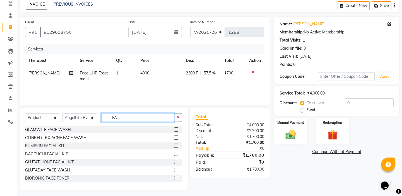
type input "F"
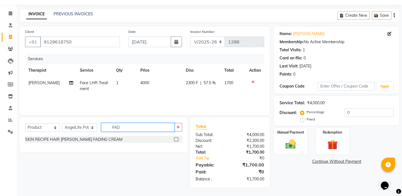
scroll to position [15, 0]
type input "FAD"
click at [177, 139] on label at bounding box center [176, 139] width 4 height 4
click at [177, 139] on input "checkbox" at bounding box center [176, 140] width 4 height 4
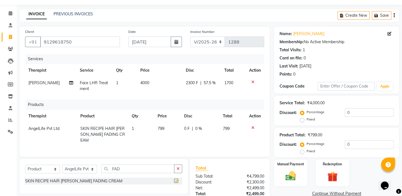
checkbox input "false"
click at [57, 84] on span "ROHINI KUMARI" at bounding box center [43, 82] width 31 height 5
select select "26853"
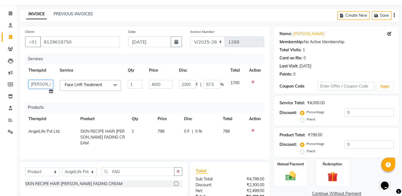
click at [51, 84] on select "AngelLife Lucknow AngelLife Pvt Ltd DR SWATI KAJAL PREETI KESARWANI ROHINI KUMA…" at bounding box center [40, 84] width 25 height 9
select select "26653"
click at [197, 131] on span "0 %" at bounding box center [198, 132] width 7 height 6
select select "26653"
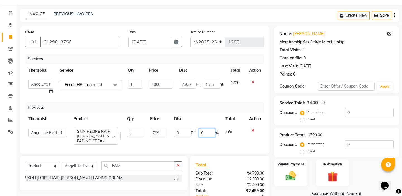
click at [206, 133] on input "0" at bounding box center [207, 133] width 17 height 9
type input "10"
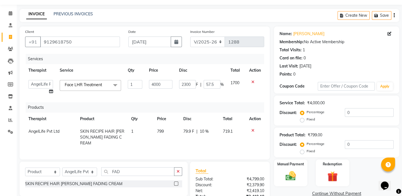
click at [233, 141] on td "719.1" at bounding box center [233, 137] width 26 height 24
select select "26653"
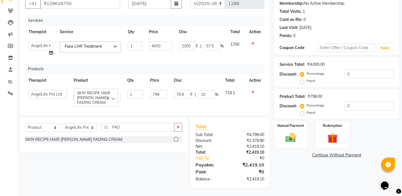
scroll to position [58, 0]
click at [319, 152] on link "Continue Without Payment" at bounding box center [336, 155] width 123 height 6
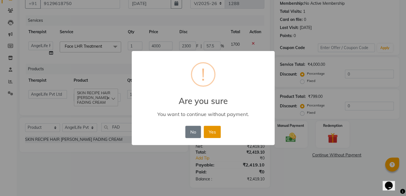
click at [211, 134] on button "Yes" at bounding box center [212, 132] width 17 height 12
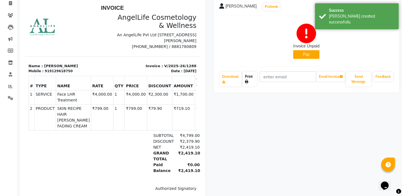
scroll to position [50, 0]
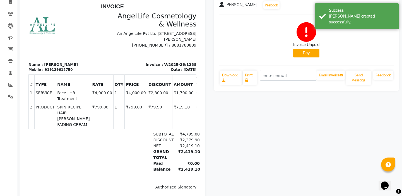
click at [307, 53] on button "Pay" at bounding box center [306, 53] width 26 height 9
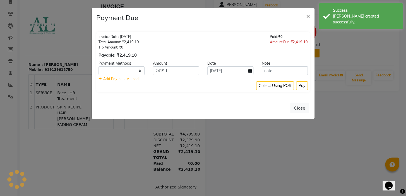
select select "1"
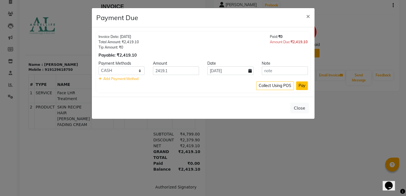
click at [301, 86] on button "Pay" at bounding box center [302, 85] width 12 height 9
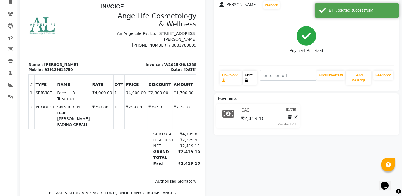
click at [250, 78] on link "Print" at bounding box center [250, 78] width 14 height 15
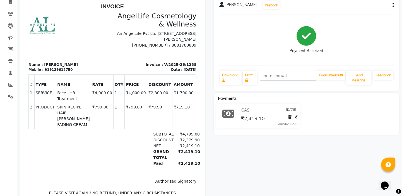
click at [266, 38] on div "Payment Received" at bounding box center [306, 40] width 175 height 42
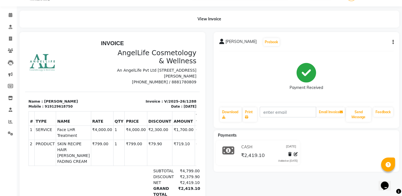
scroll to position [25, 0]
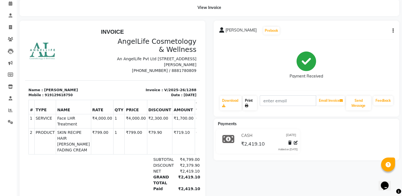
click at [254, 103] on link "Print" at bounding box center [250, 103] width 14 height 15
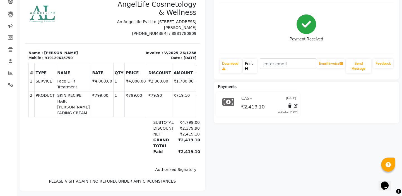
scroll to position [69, 0]
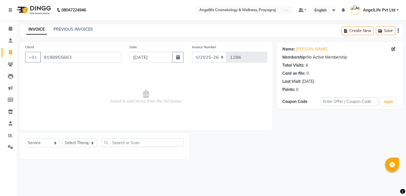
select select "4531"
select select "service"
click at [75, 29] on link "PREVIOUS INVOICES" at bounding box center [73, 29] width 39 height 5
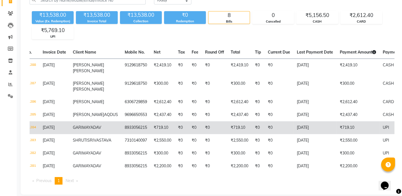
scroll to position [64, 0]
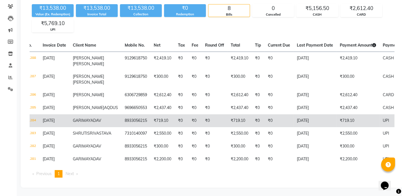
click at [227, 125] on td "₹719.10" at bounding box center [239, 120] width 24 height 13
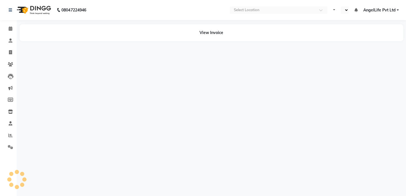
select select "en"
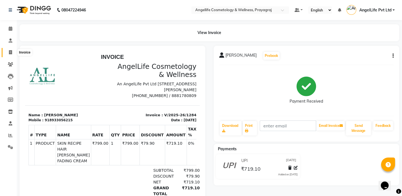
click at [10, 53] on icon at bounding box center [10, 52] width 3 height 4
select select "service"
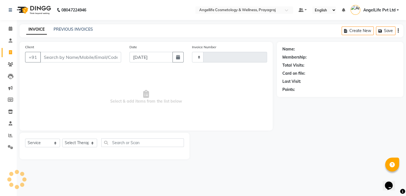
type input "1289"
select select "4531"
click at [59, 28] on link "PREVIOUS INVOICES" at bounding box center [73, 29] width 39 height 5
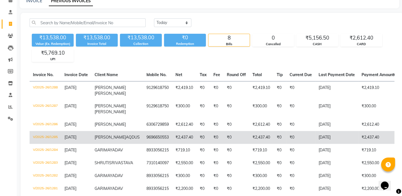
scroll to position [13, 0]
